Goal: Transaction & Acquisition: Subscribe to service/newsletter

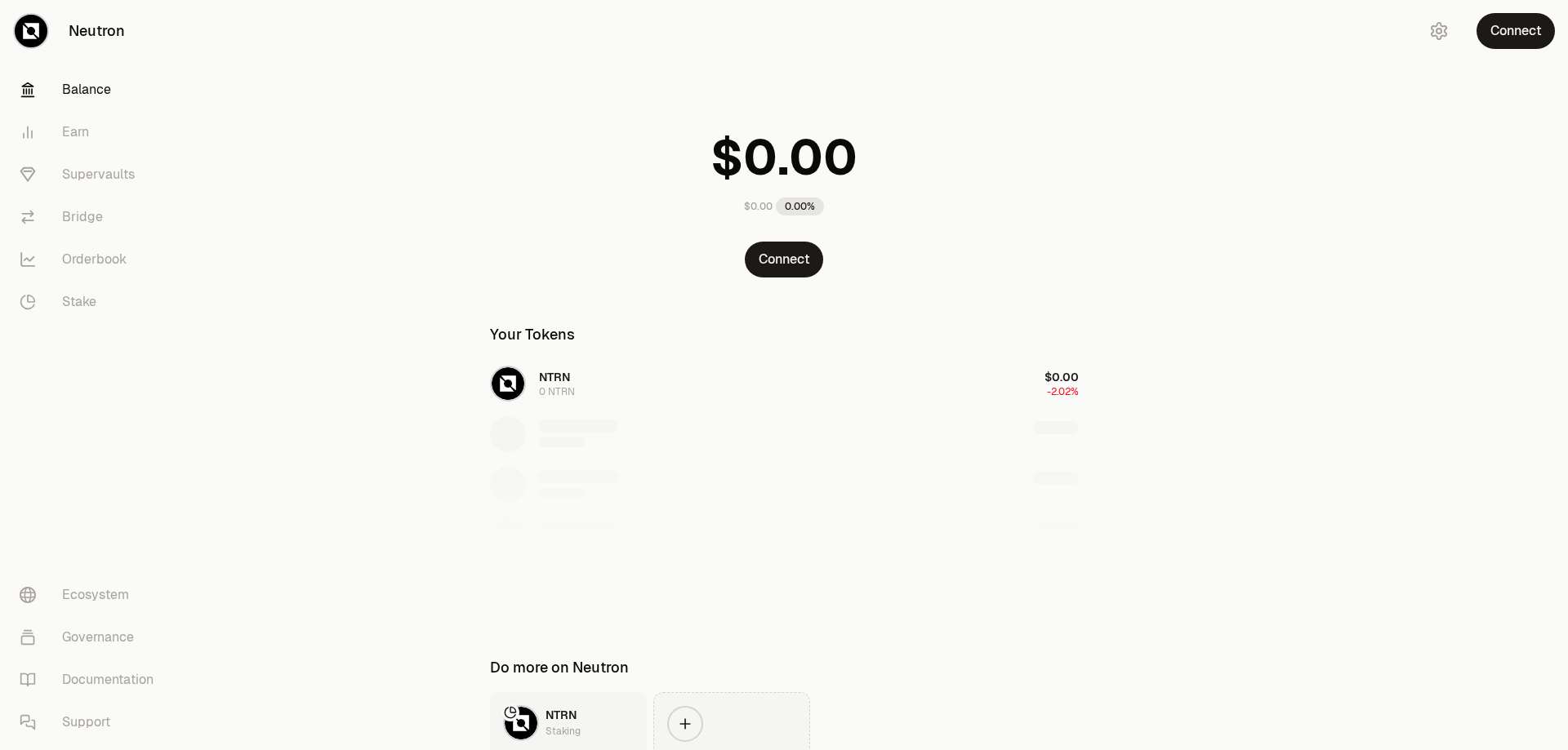
scroll to position [138, 0]
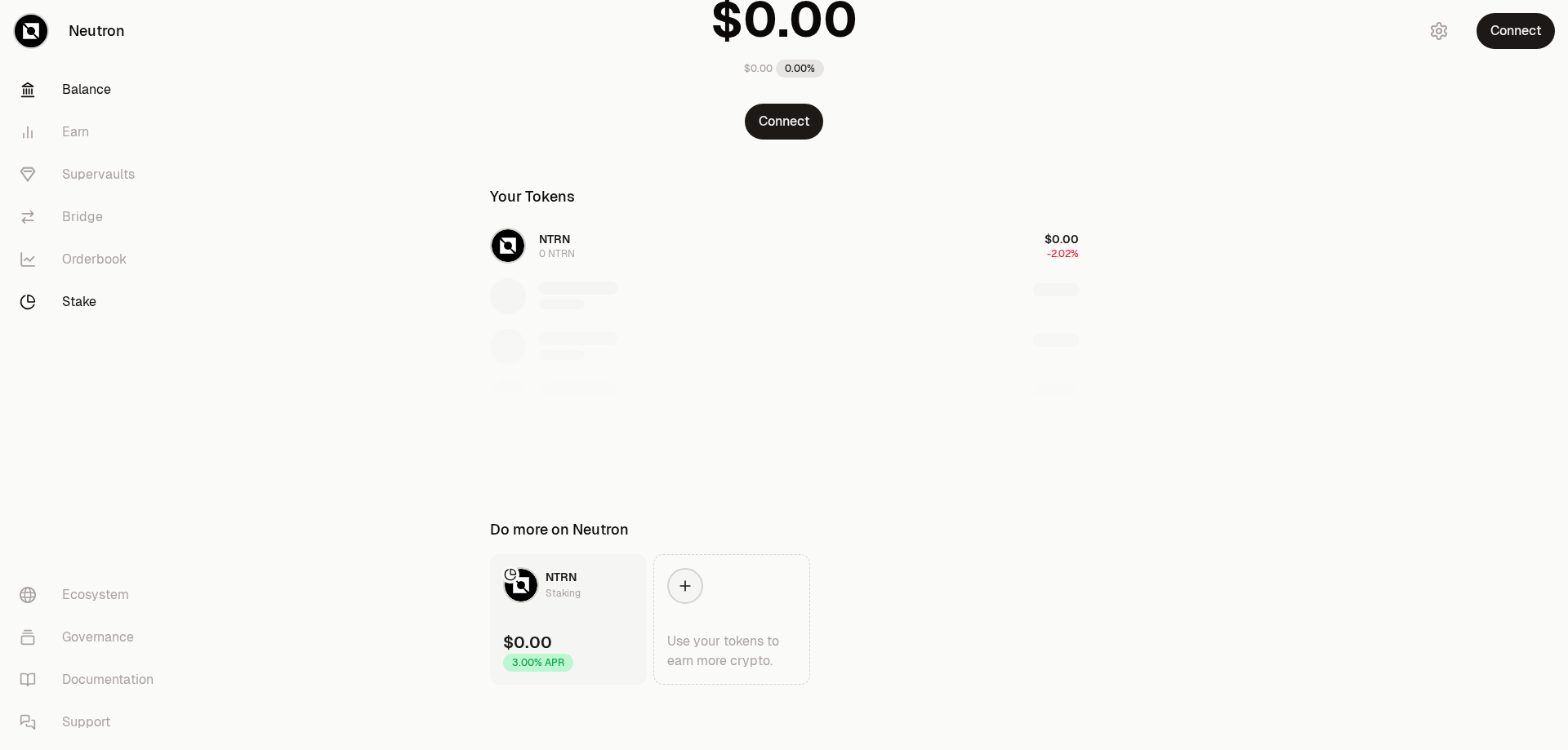
click at [92, 310] on link "Stake" at bounding box center [92, 302] width 170 height 42
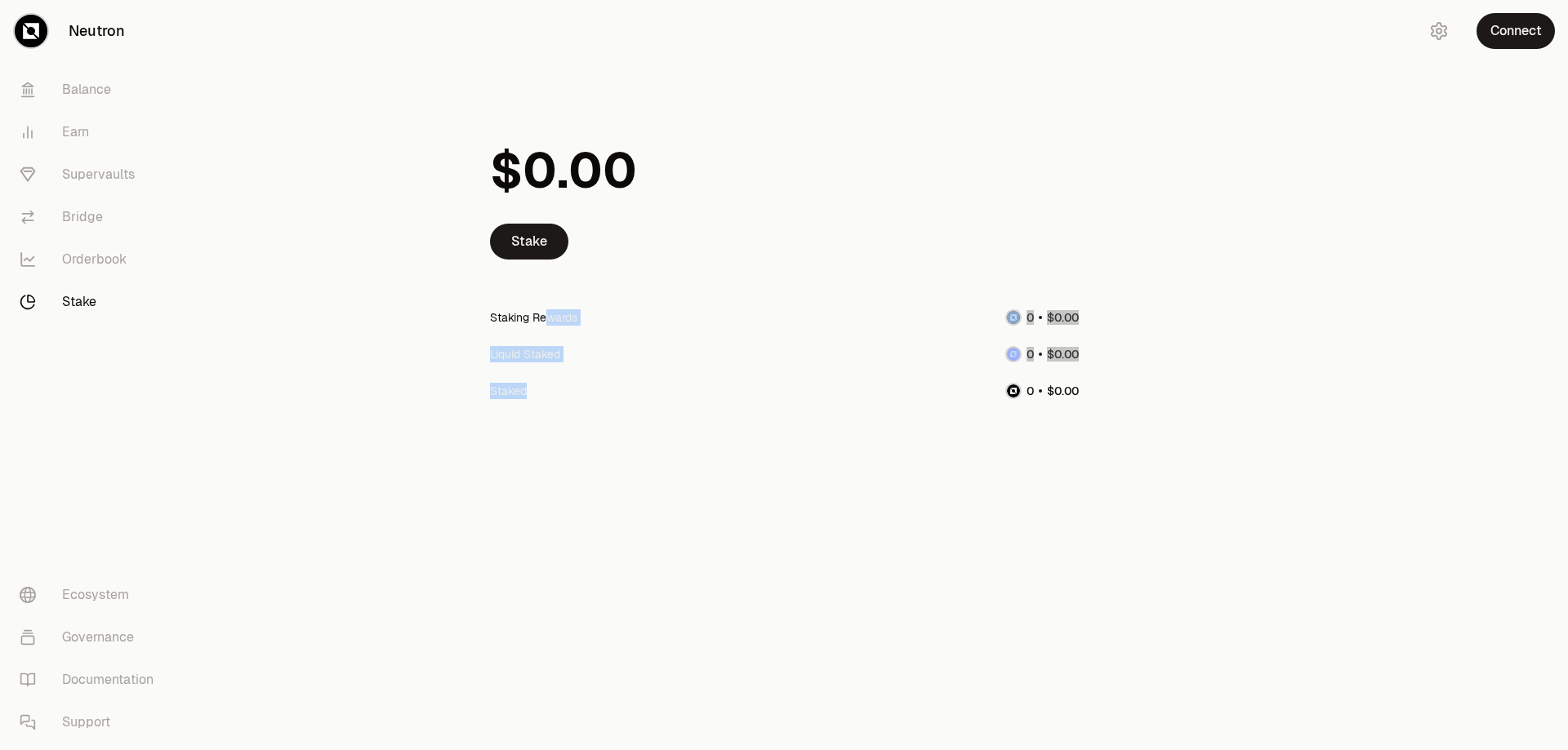
drag, startPoint x: 546, startPoint y: 308, endPoint x: 621, endPoint y: 376, distance: 101.2
click at [621, 376] on div "Staking Rewards Liquid Staked Staked" at bounding box center [784, 354] width 589 height 110
click at [681, 413] on body "Neutron Balance Earn Supervaults Bridge Orderbook Stake Ecosystem Governance Do…" at bounding box center [784, 375] width 1568 height 750
click at [1400, 36] on div at bounding box center [1476, 269] width 183 height 540
click at [1441, 26] on icon "button" at bounding box center [1438, 31] width 14 height 16
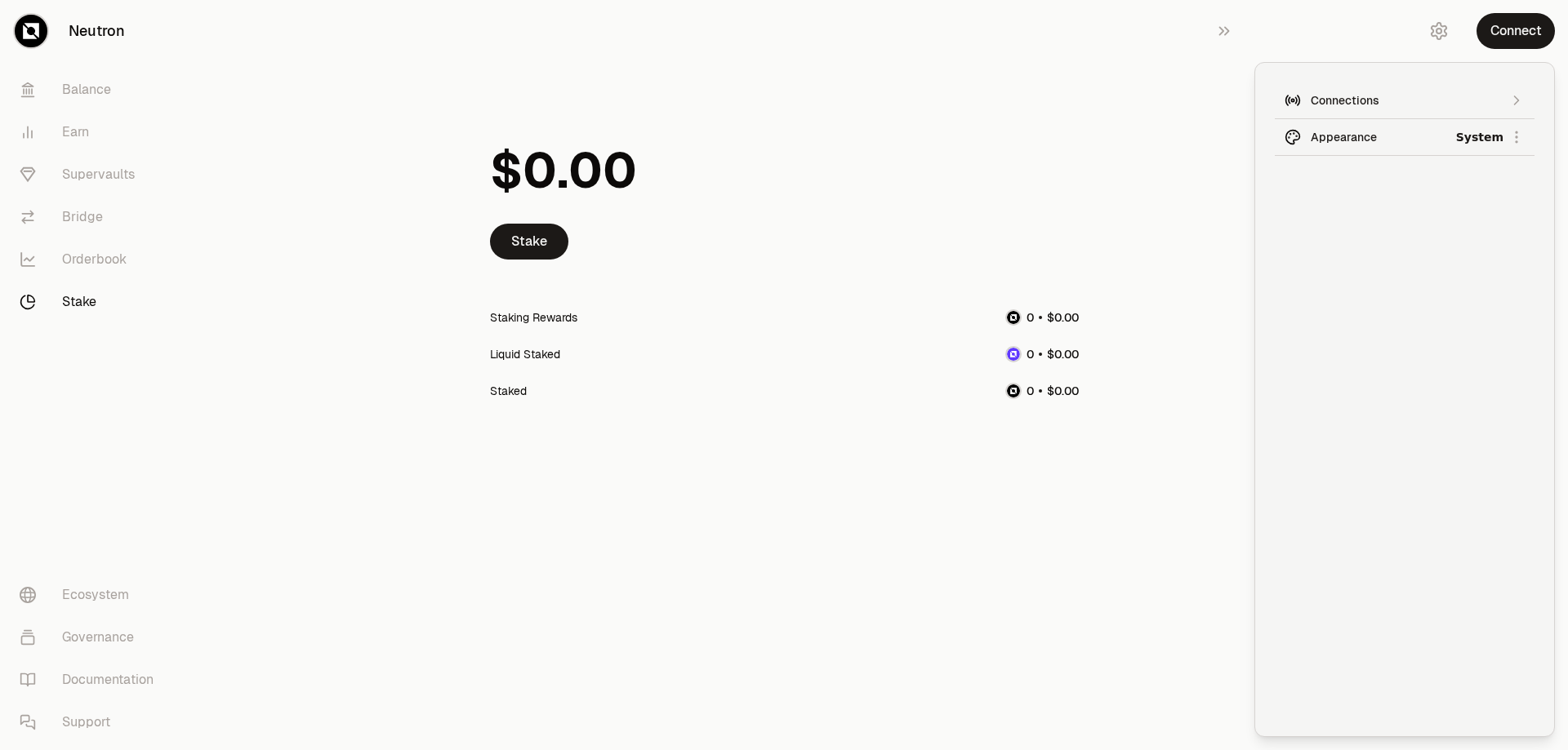
click at [1503, 82] on button "Connections" at bounding box center [1404, 100] width 259 height 36
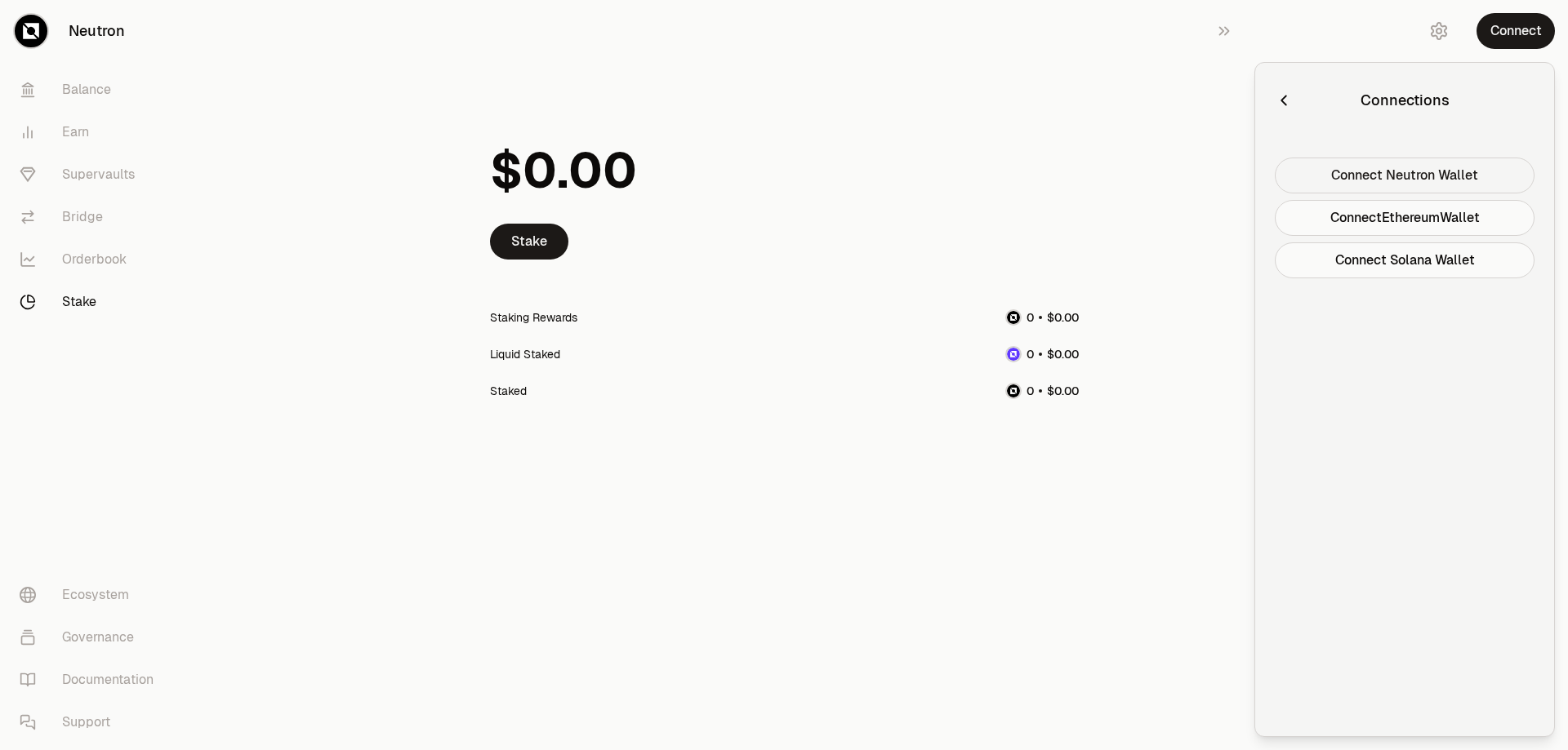
click at [1376, 164] on button "Connect Neutron Wallet" at bounding box center [1404, 175] width 259 height 36
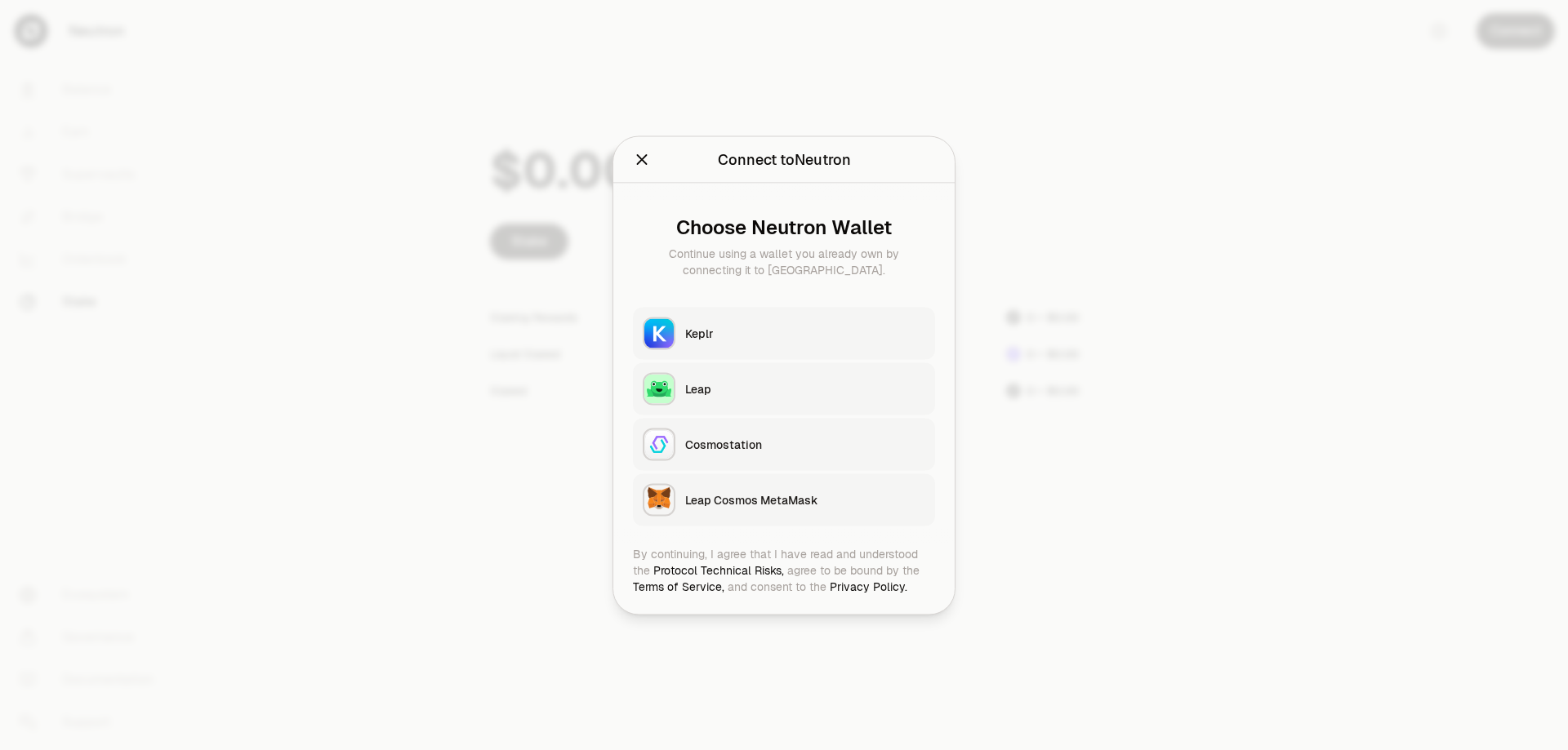
click at [776, 343] on button "Keplr" at bounding box center [784, 333] width 302 height 53
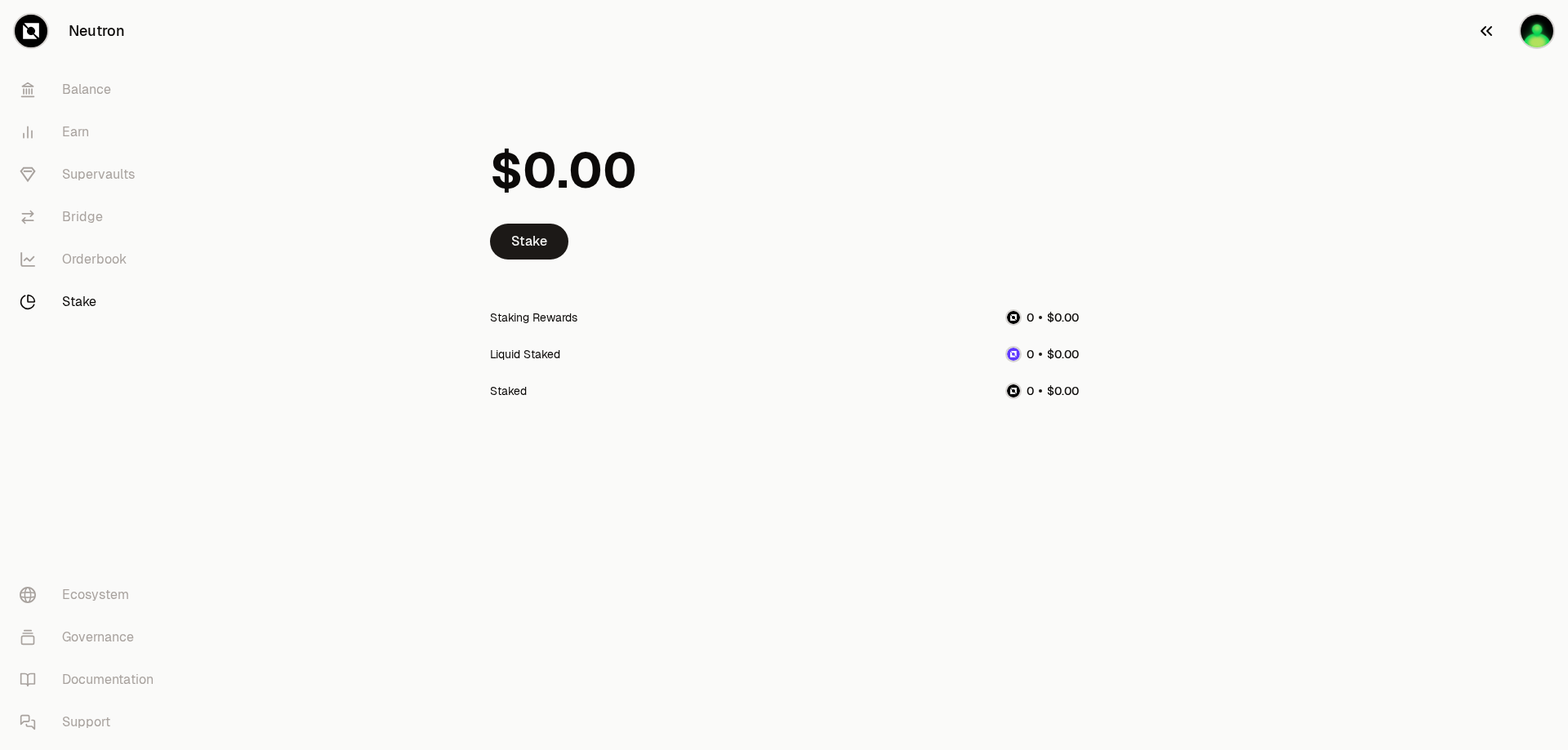
click at [1537, 28] on img "button" at bounding box center [1537, 31] width 33 height 33
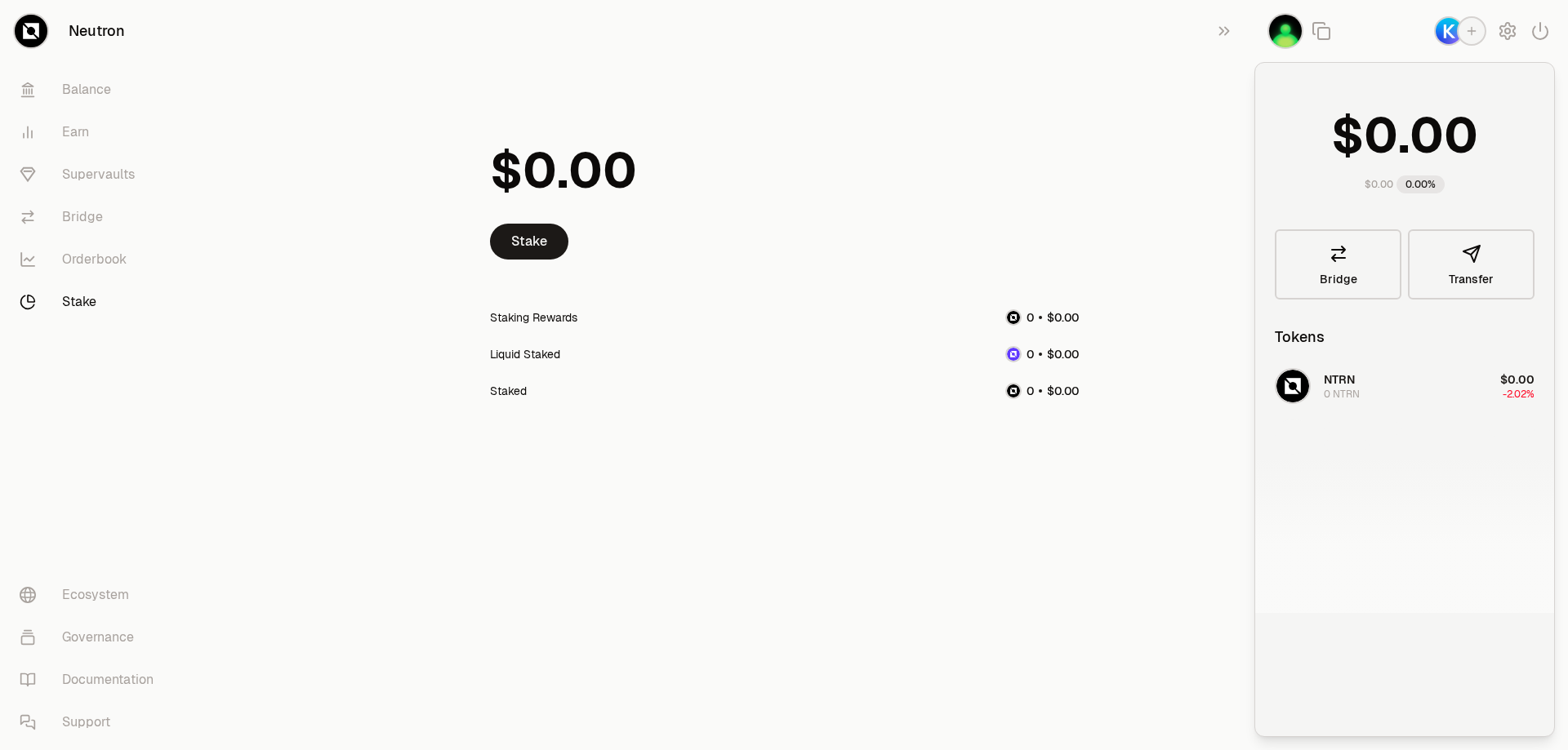
click at [1471, 35] on icon "button" at bounding box center [1471, 31] width 9 height 9
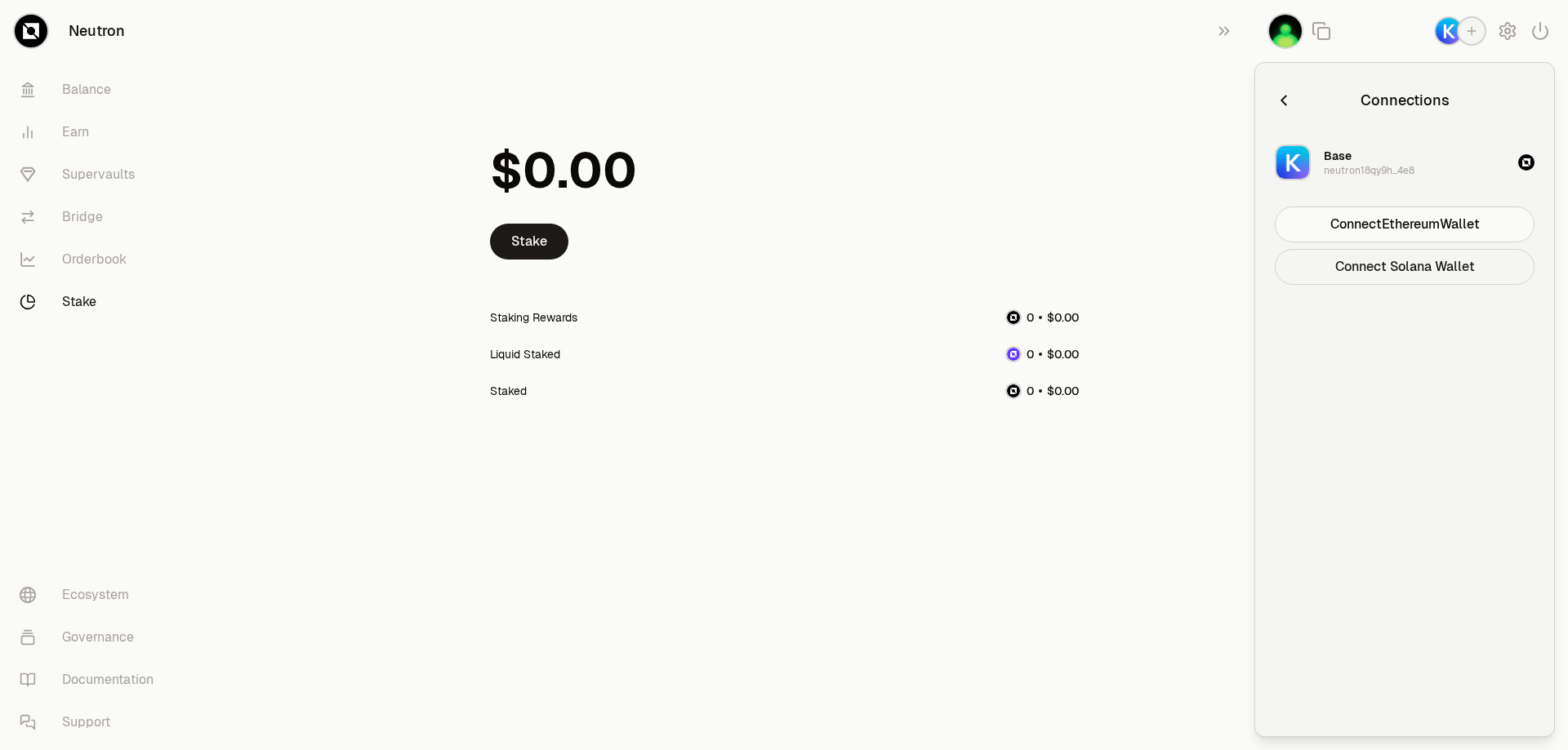
click at [1434, 270] on button "Connect Solana Wallet" at bounding box center [1404, 267] width 259 height 36
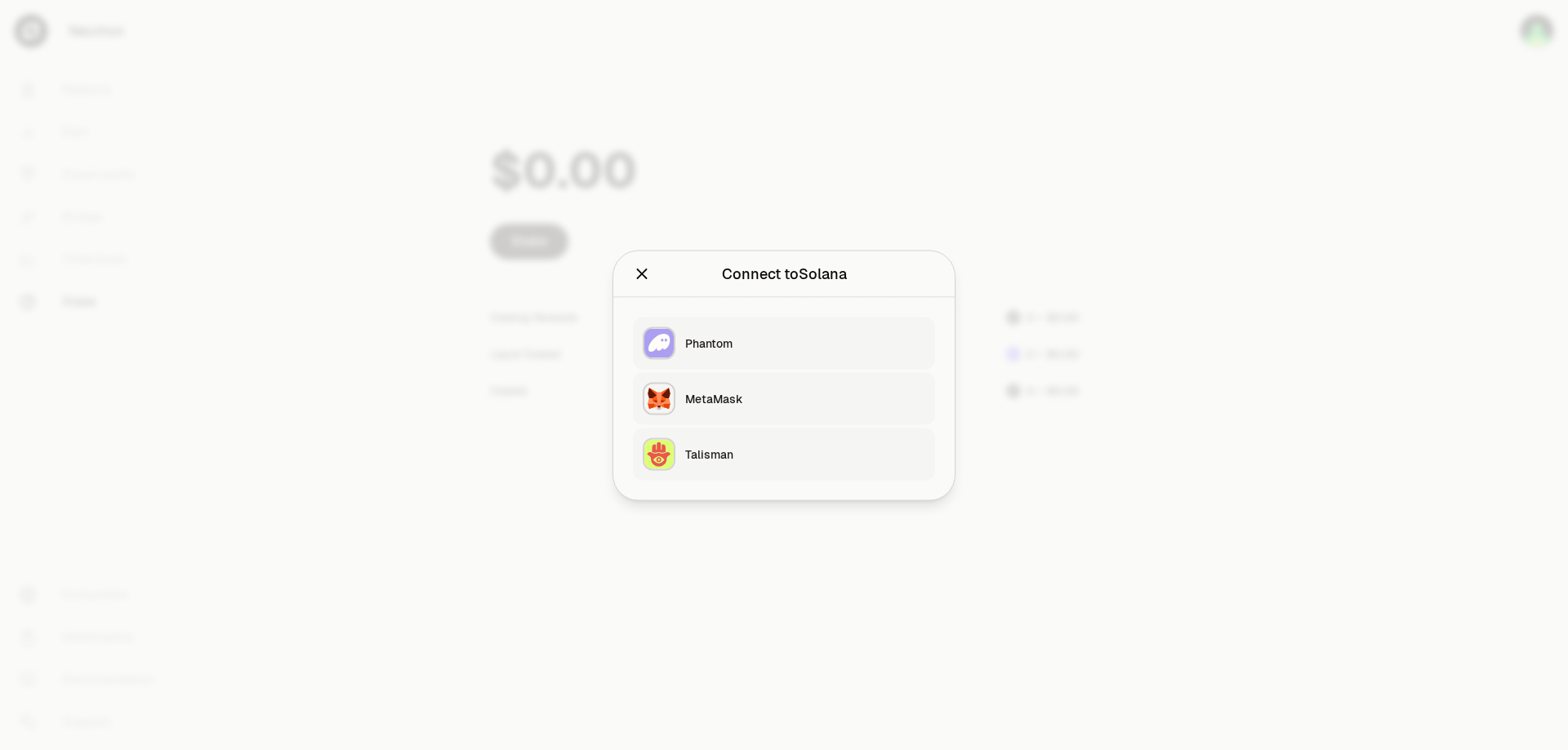
click at [752, 353] on button "Phantom" at bounding box center [784, 343] width 302 height 53
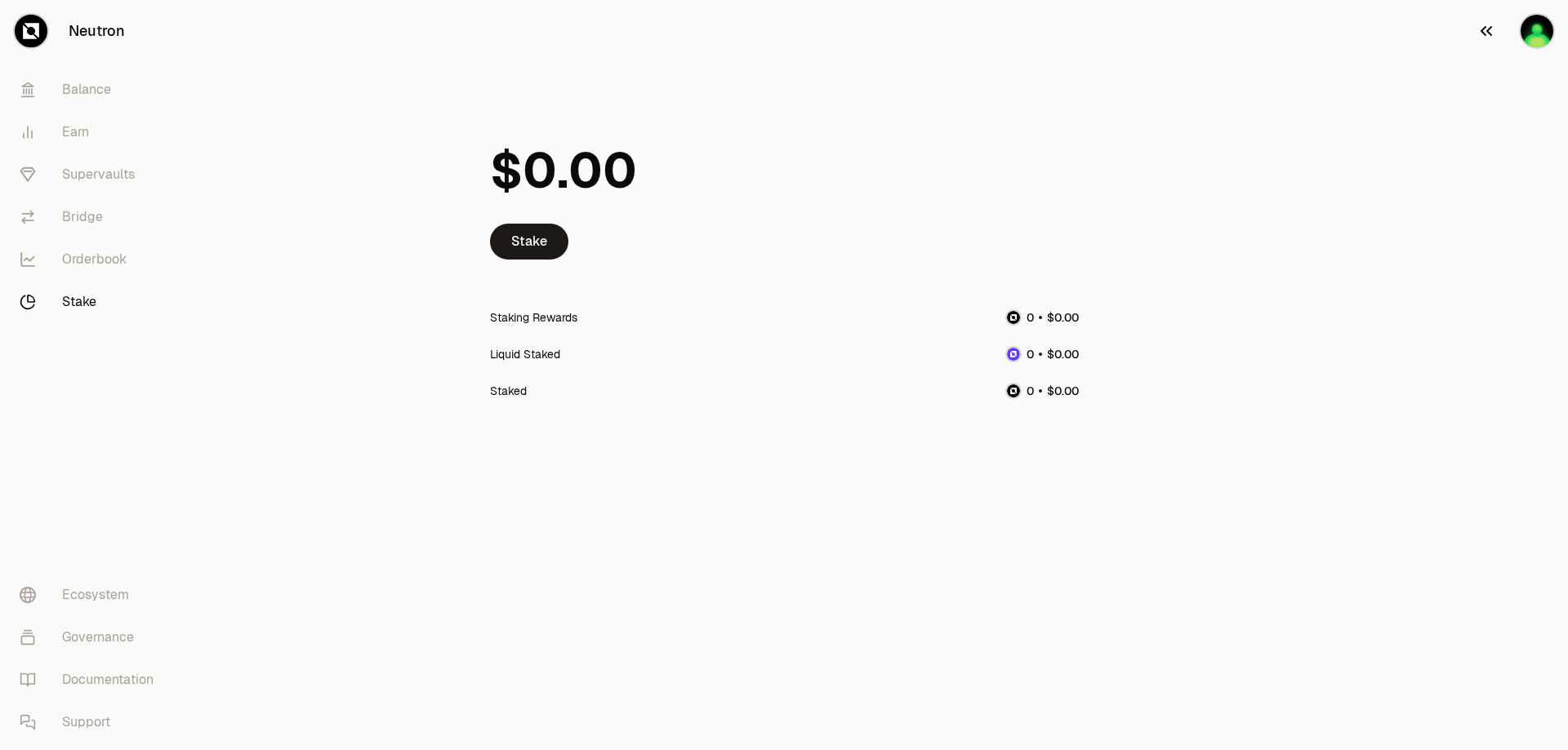
click at [1532, 31] on img "button" at bounding box center [1537, 31] width 33 height 33
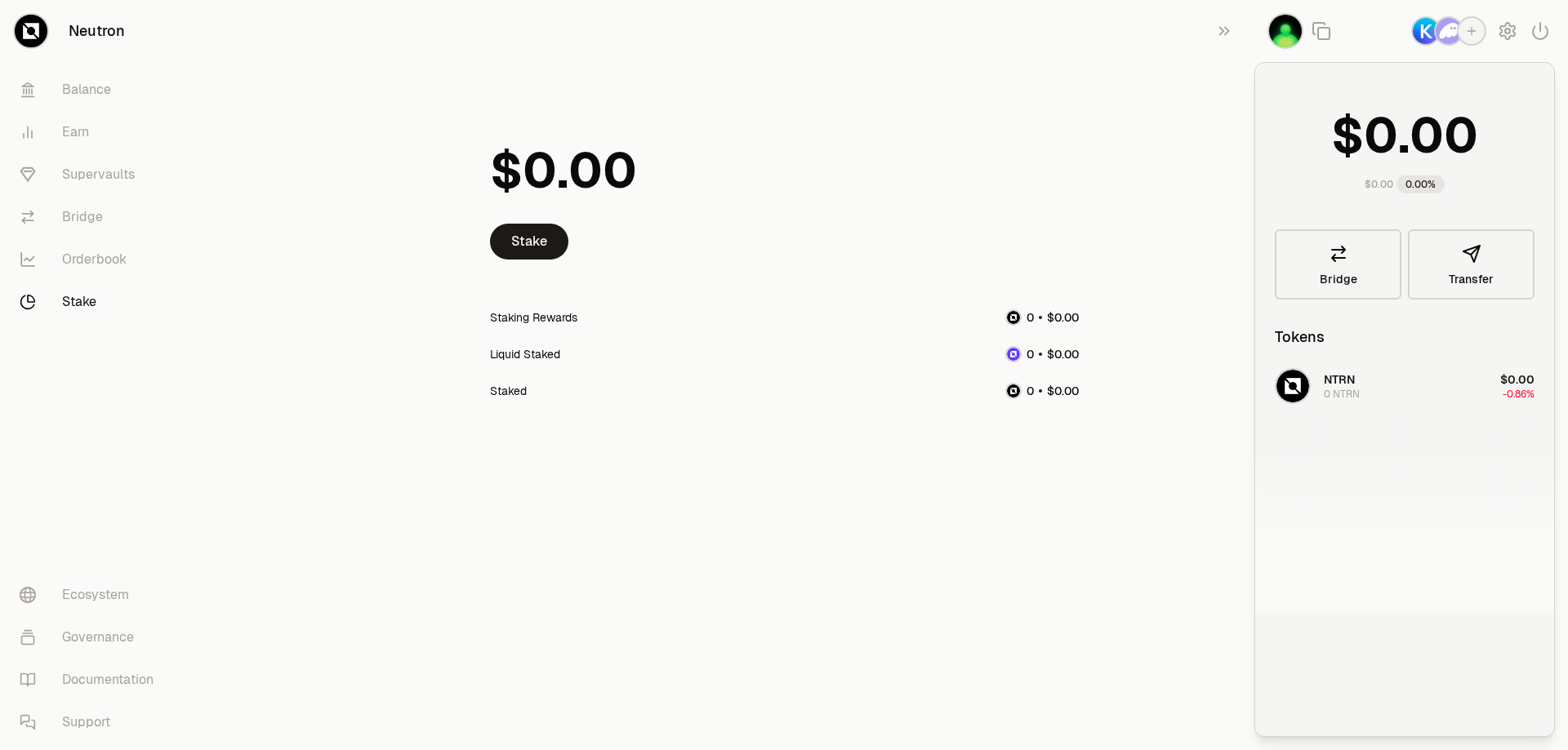
click at [1449, 33] on img "button" at bounding box center [1448, 31] width 26 height 26
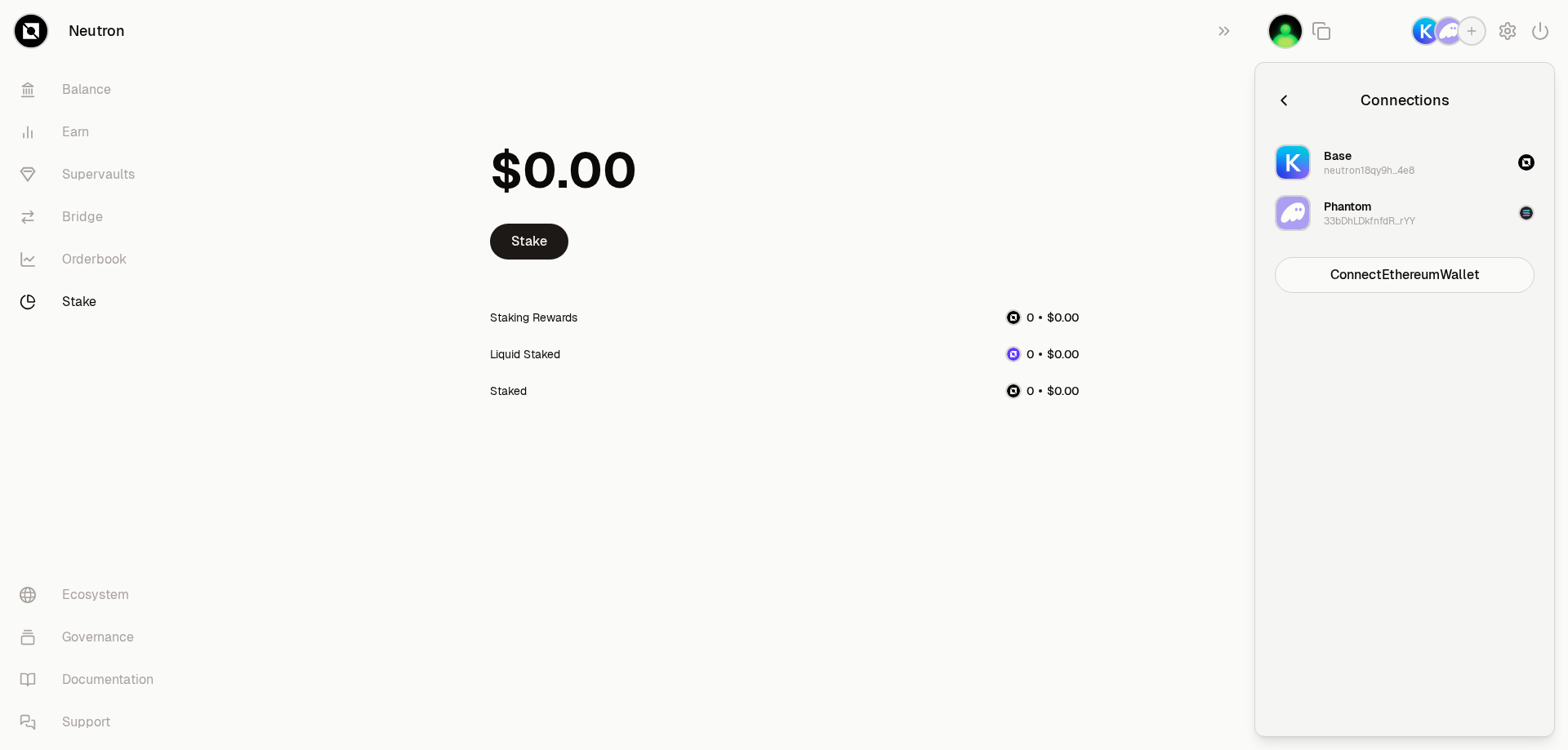
click at [1420, 33] on img "button" at bounding box center [1426, 31] width 26 height 26
click at [1515, 36] on icon "button" at bounding box center [1507, 31] width 19 height 19
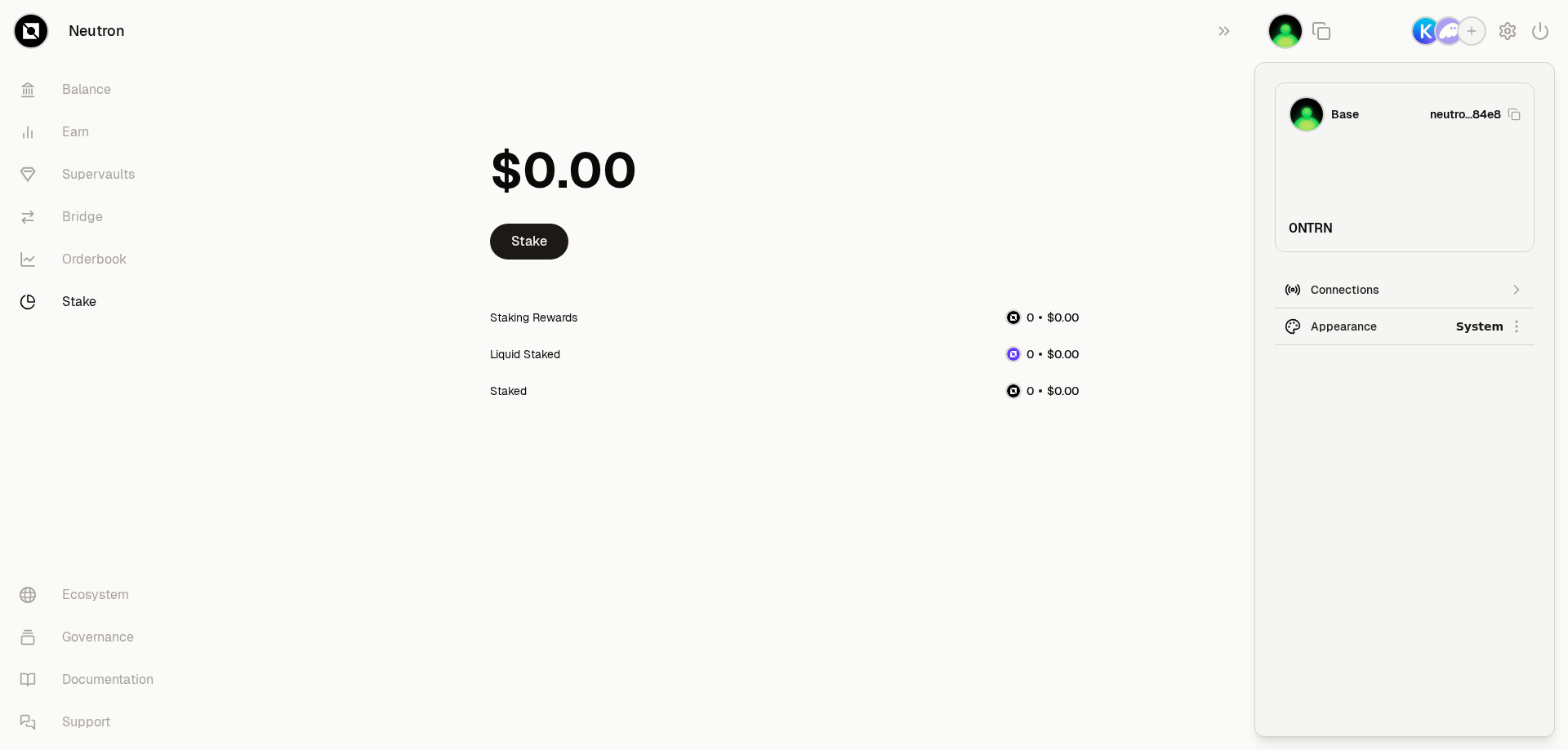
click at [1504, 323] on html "Neutron Balance Earn Supervaults Bridge Orderbook Stake Ecosystem Governance Do…" at bounding box center [784, 375] width 1568 height 750
click at [1427, 397] on div "Dark" at bounding box center [1455, 402] width 148 height 33
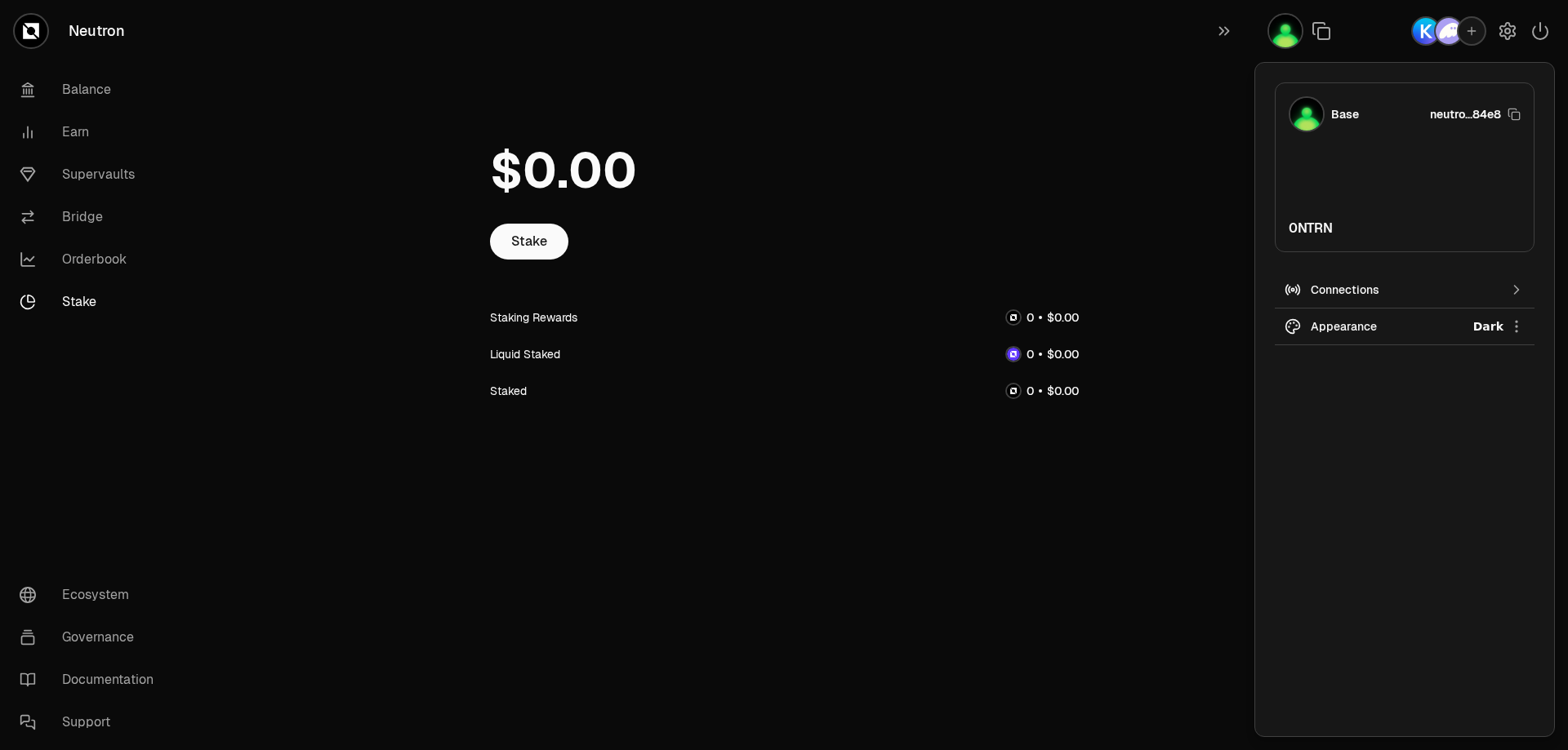
click at [1476, 27] on icon "button" at bounding box center [1471, 31] width 13 height 13
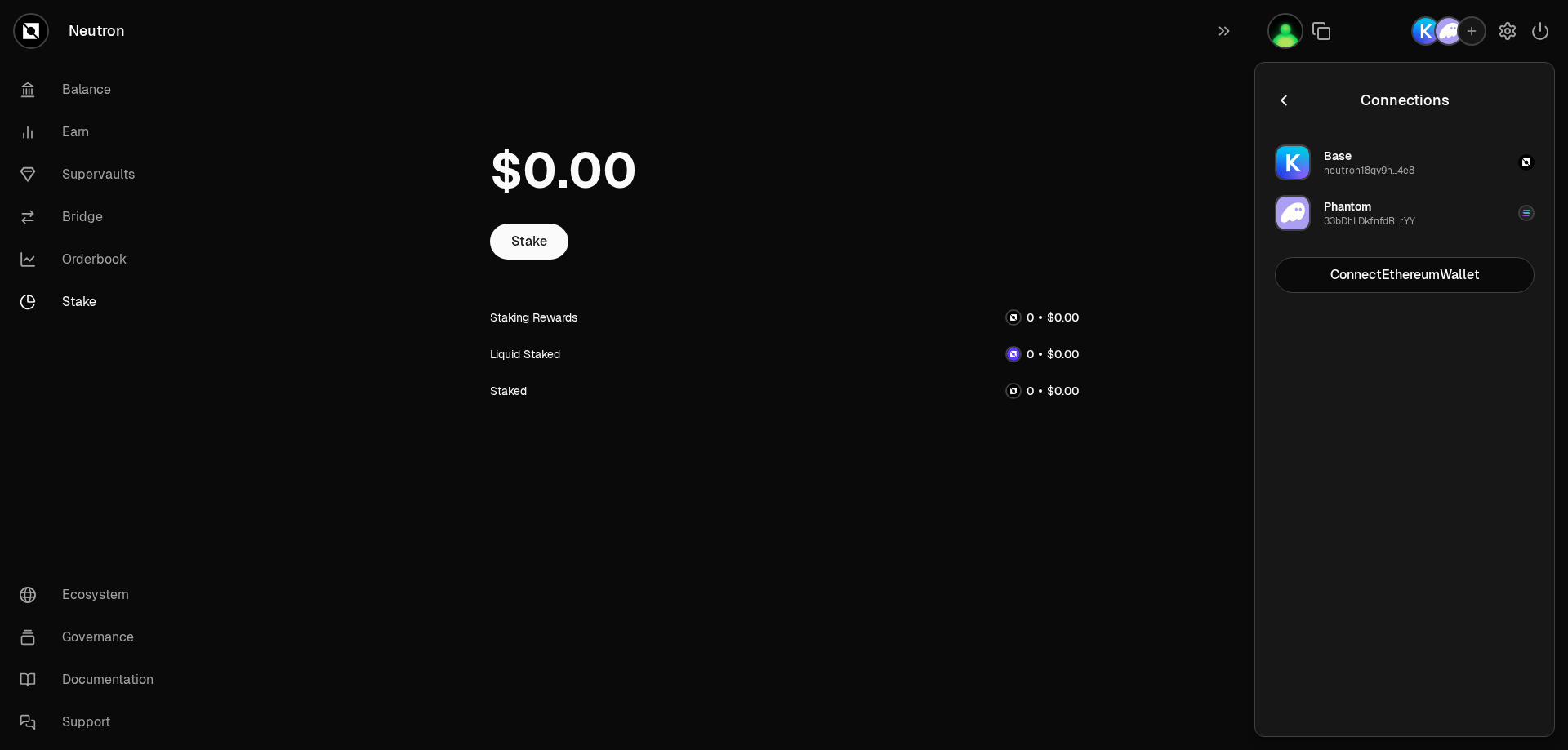
click at [1287, 97] on icon "button" at bounding box center [1283, 100] width 18 height 18
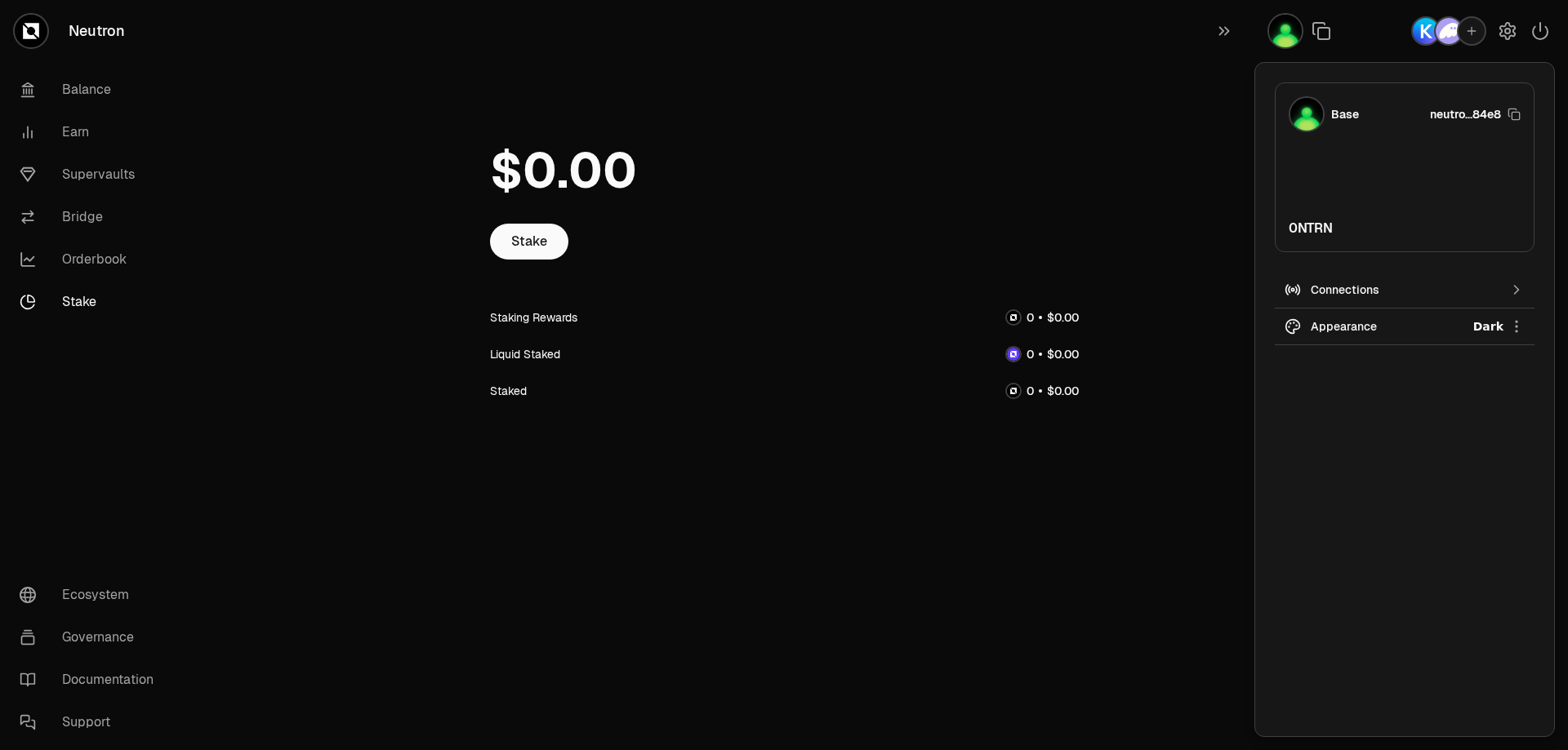
click at [1148, 176] on main "Stake Staking Rewards Liquid Staked Staked" at bounding box center [876, 269] width 1385 height 540
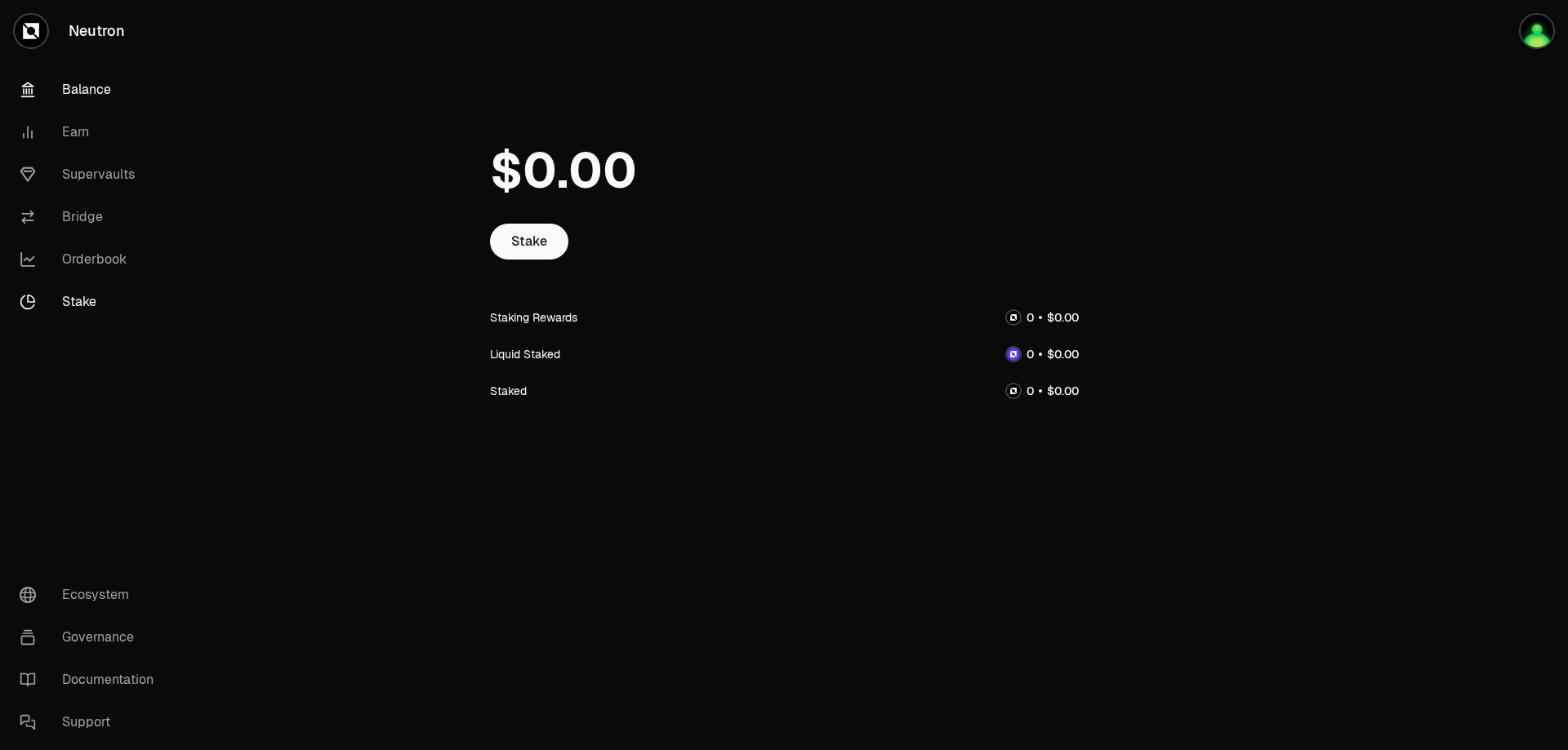
click at [112, 97] on link "Balance" at bounding box center [92, 90] width 170 height 42
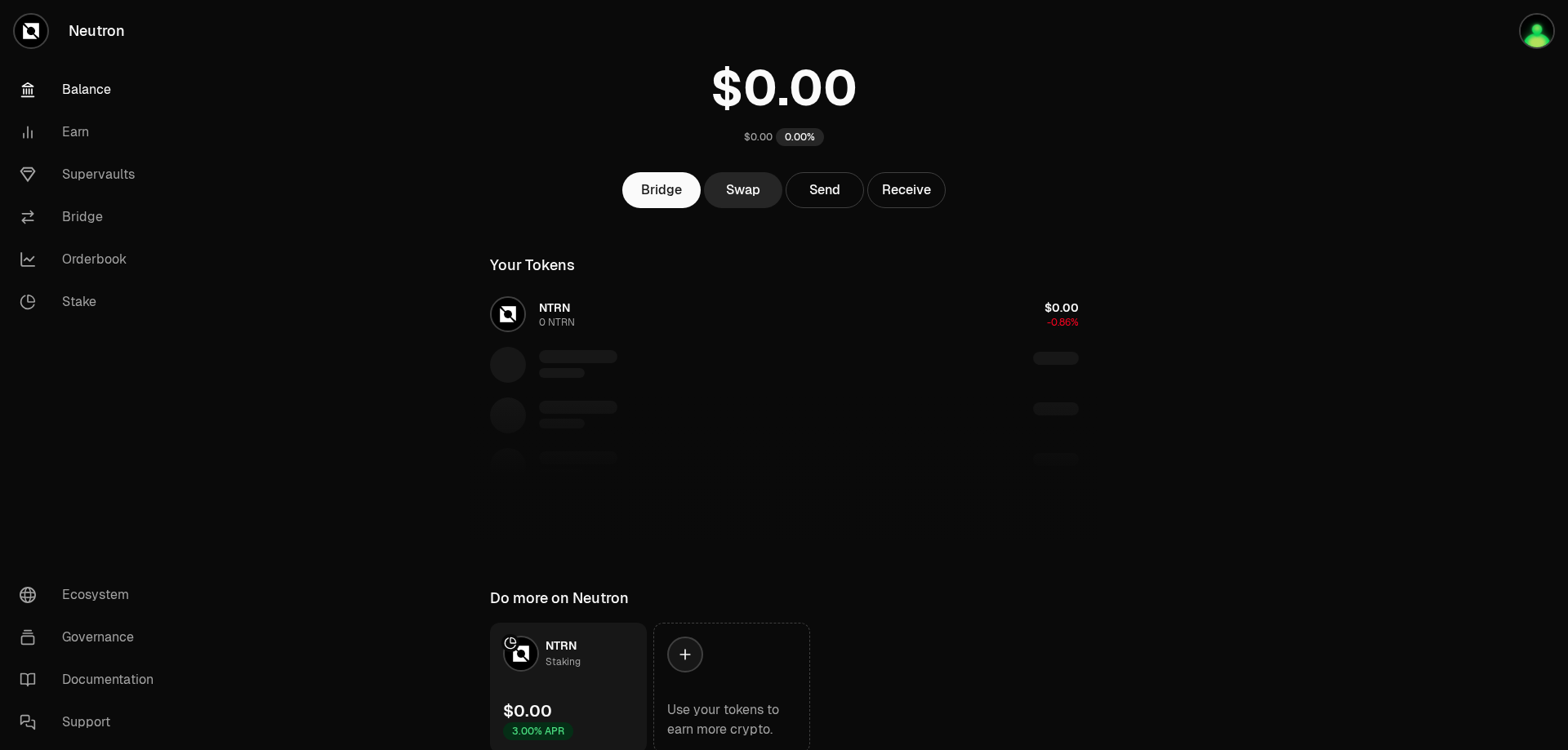
scroll to position [138, 0]
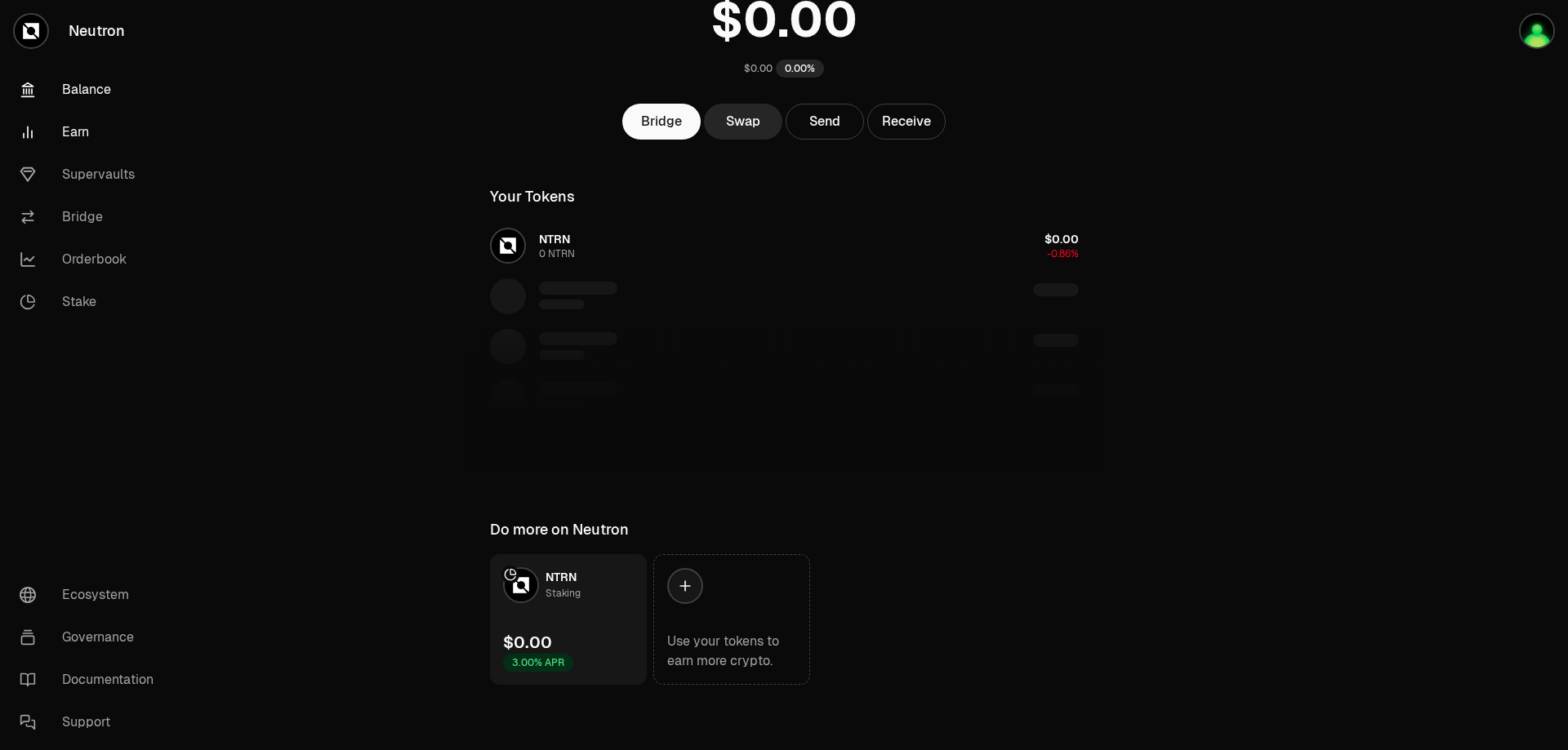
click at [75, 124] on link "Earn" at bounding box center [92, 132] width 170 height 42
